Goal: Information Seeking & Learning: Learn about a topic

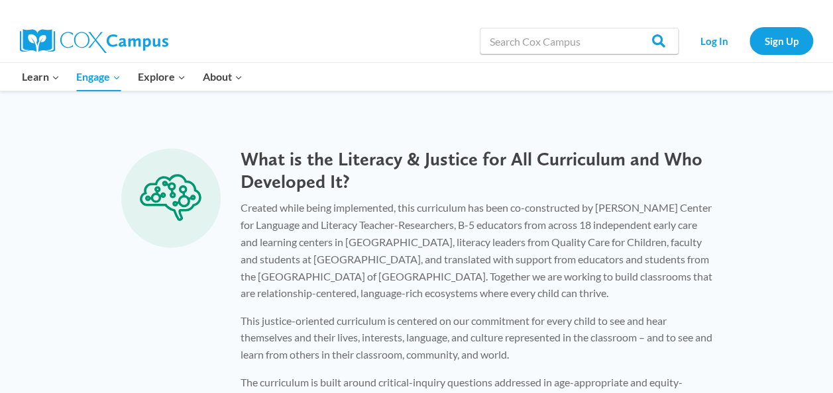
scroll to position [1000, 0]
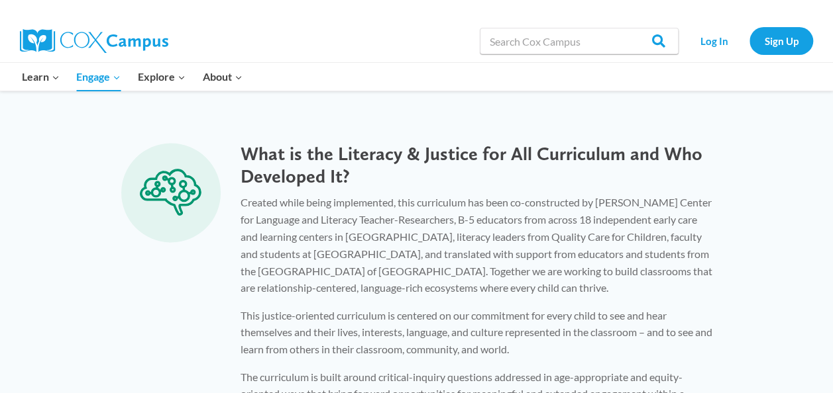
click at [449, 279] on p "Created while being implemented, this curriculum has been co-constructed by Rol…" at bounding box center [476, 245] width 472 height 102
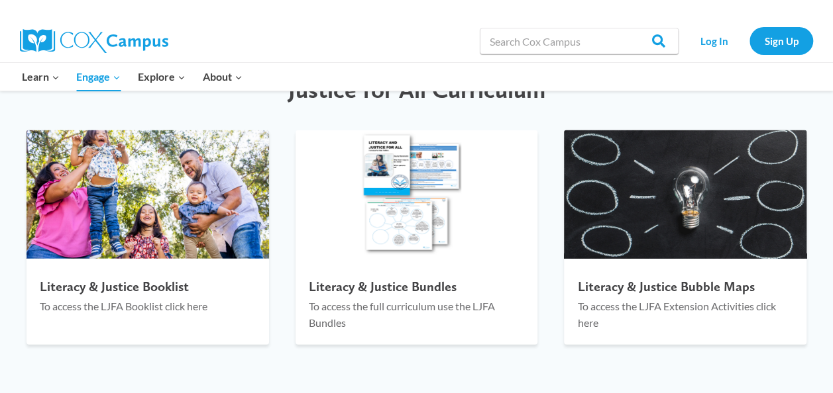
scroll to position [1460, 0]
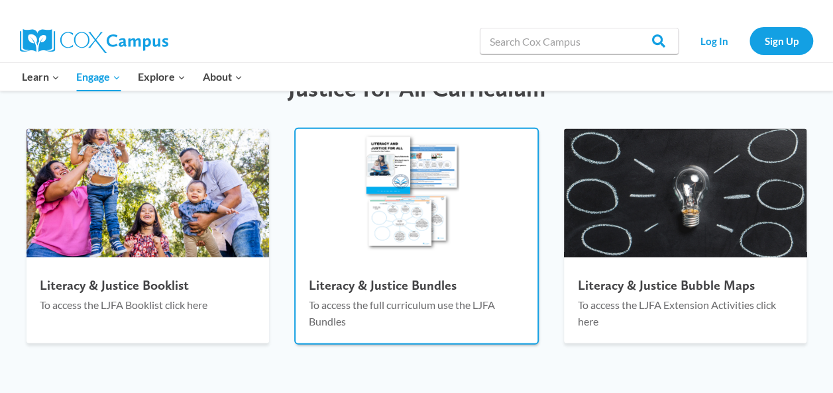
click at [449, 265] on div at bounding box center [416, 264] width 242 height 13
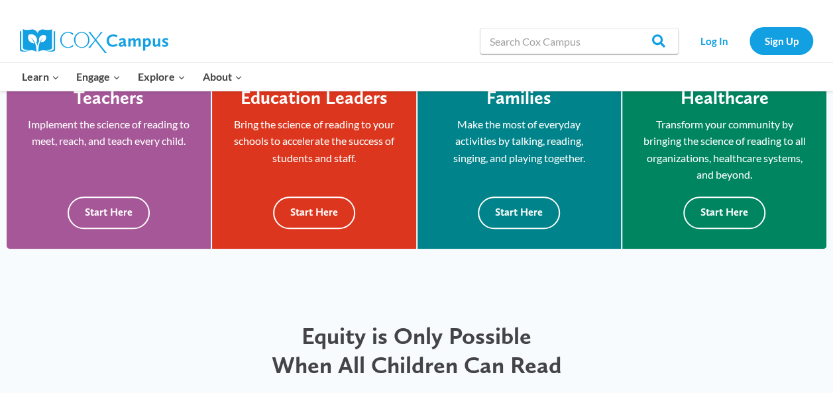
scroll to position [403, 0]
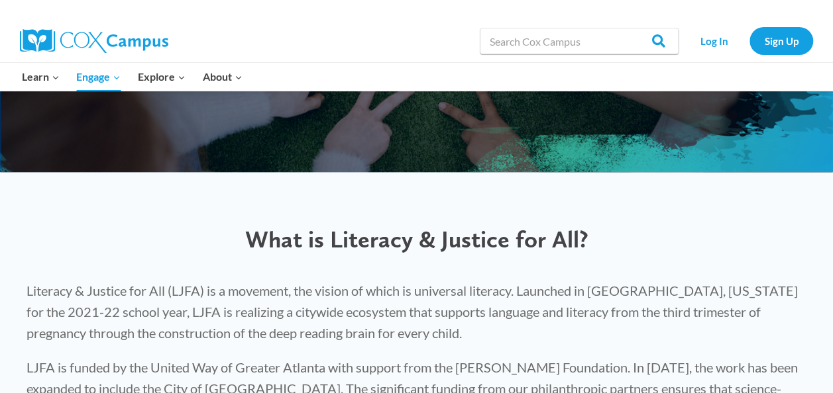
scroll to position [249, 0]
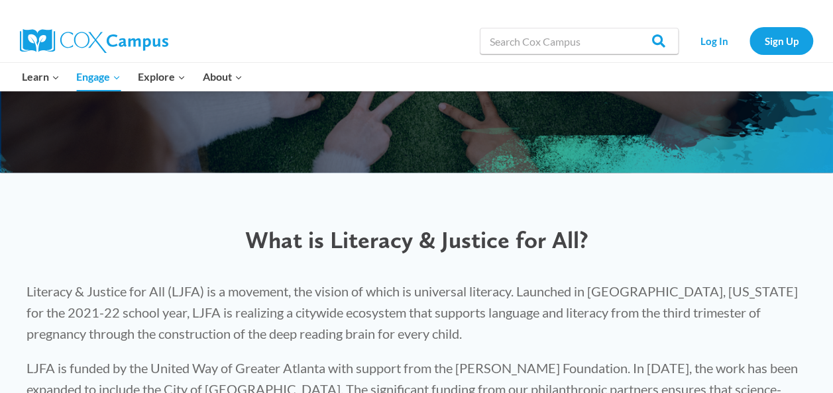
click at [403, 197] on div "What is Literacy & Justice for All? Literacy & Justice for All (LJFA) is a move…" at bounding box center [416, 334] width 833 height 323
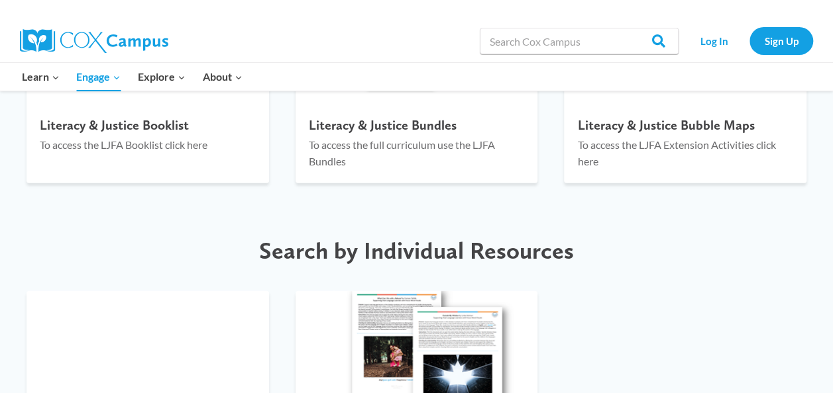
scroll to position [1619, 0]
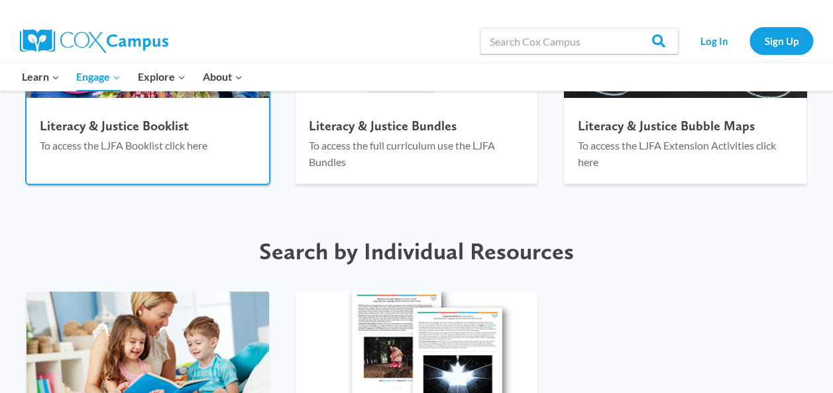
click at [232, 162] on div "Literacy & Justice Booklist To access the LJFA Booklist click here" at bounding box center [147, 139] width 242 height 56
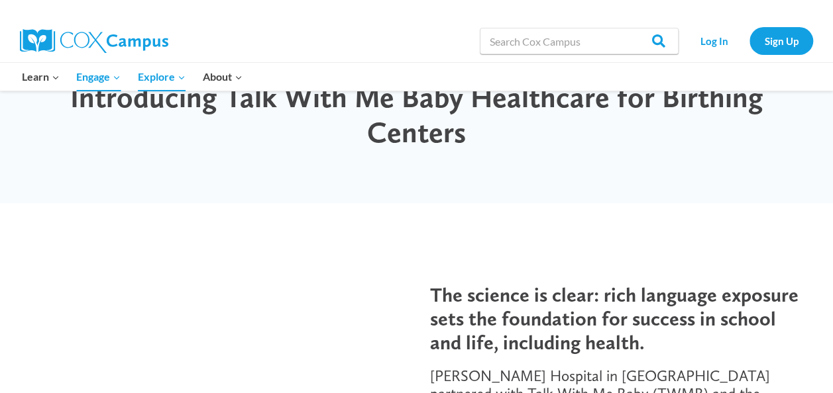
scroll to position [64, 0]
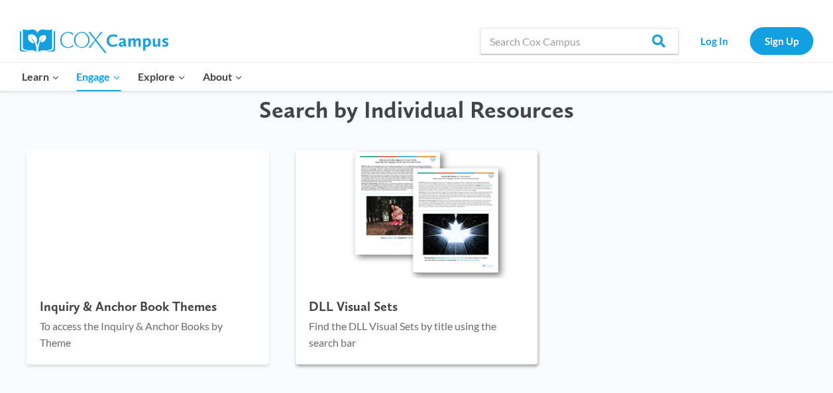
scroll to position [1763, 0]
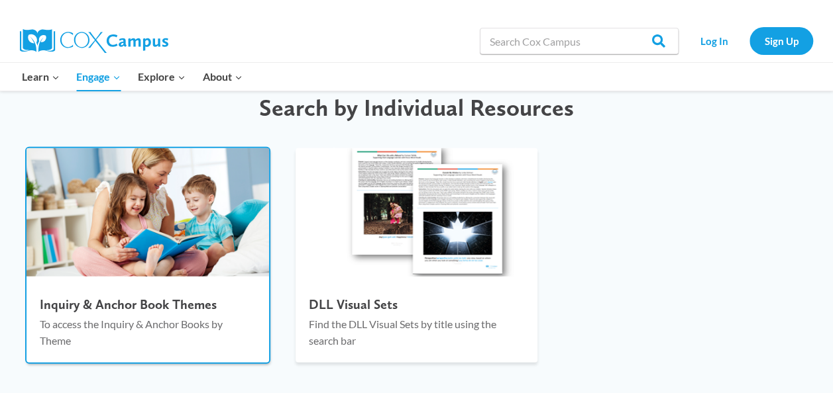
click at [126, 310] on h4 "Inquiry & Anchor Book Themes" at bounding box center [148, 305] width 216 height 16
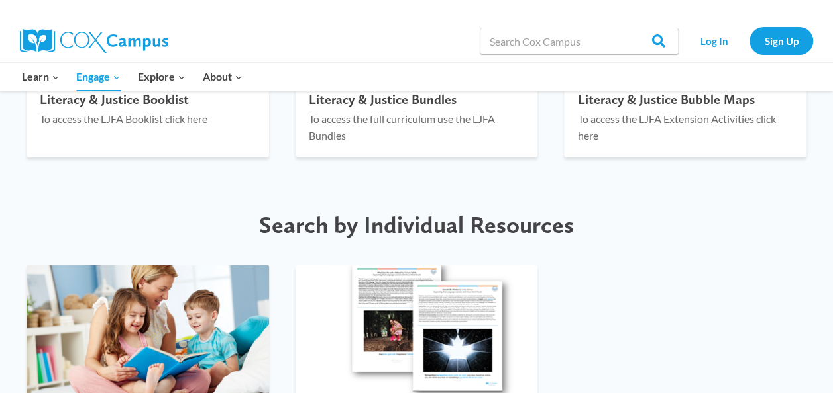
scroll to position [1646, 0]
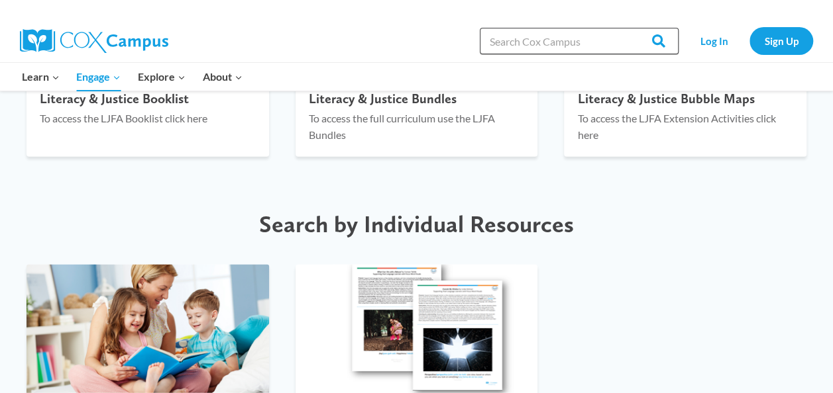
click at [499, 40] on input "Search in [URL][DOMAIN_NAME]" at bounding box center [579, 41] width 199 height 26
type input "transitions"
click at [627, 28] on input "Search" at bounding box center [653, 41] width 52 height 26
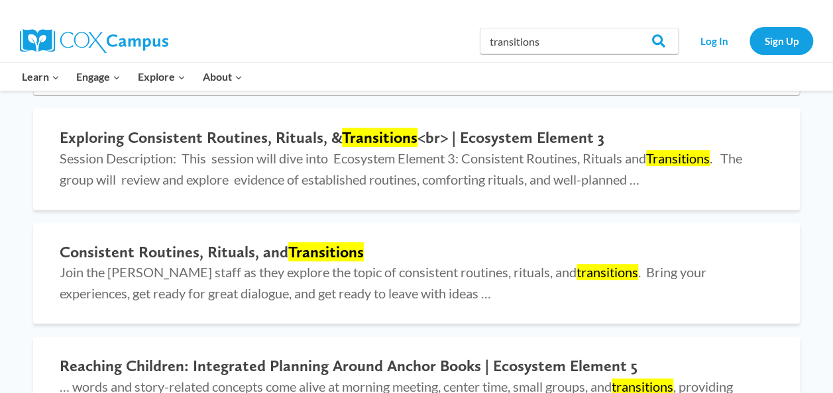
scroll to position [152, 0]
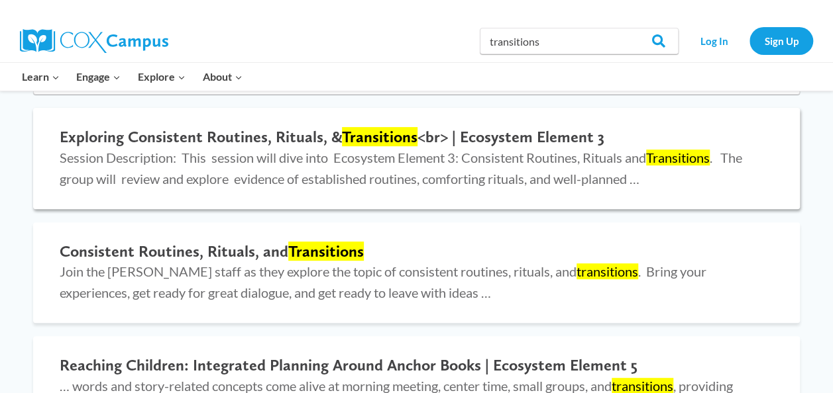
click at [350, 140] on mark "Transitions" at bounding box center [380, 136] width 76 height 19
